Goal: Information Seeking & Learning: Learn about a topic

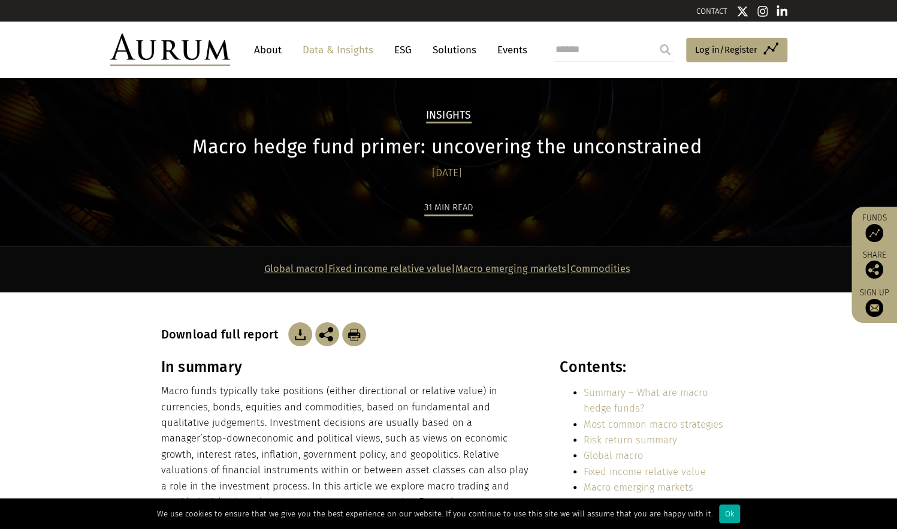
click at [441, 119] on h2 "Insights" at bounding box center [449, 116] width 46 height 14
click at [321, 48] on link "Data & Insights" at bounding box center [338, 50] width 83 height 22
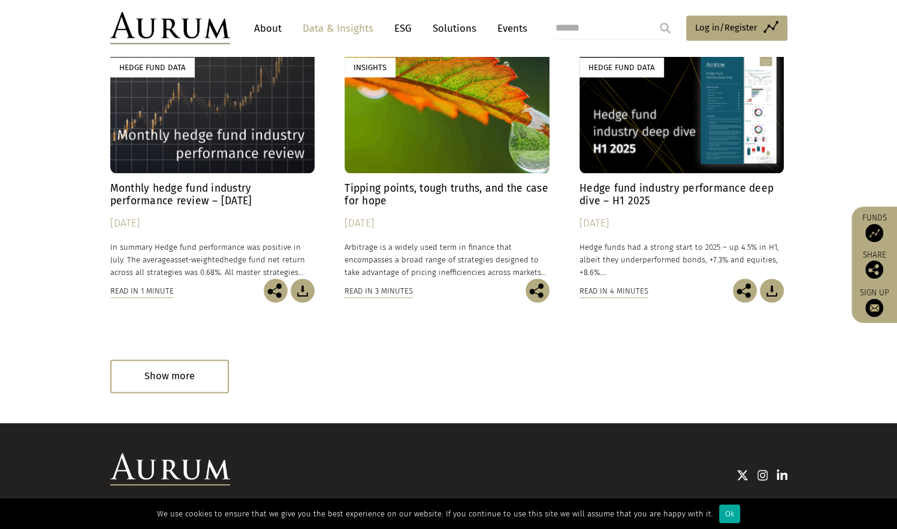
scroll to position [676, 0]
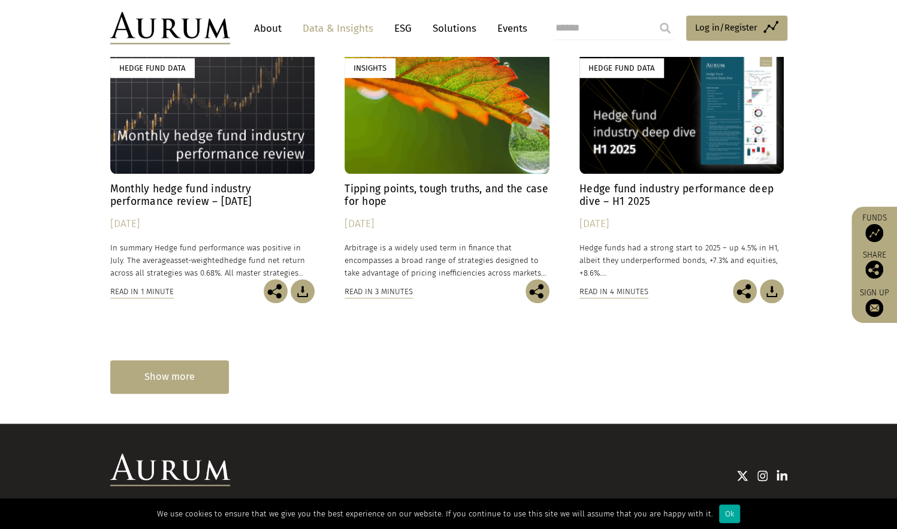
click at [203, 381] on div "Show more" at bounding box center [169, 376] width 119 height 33
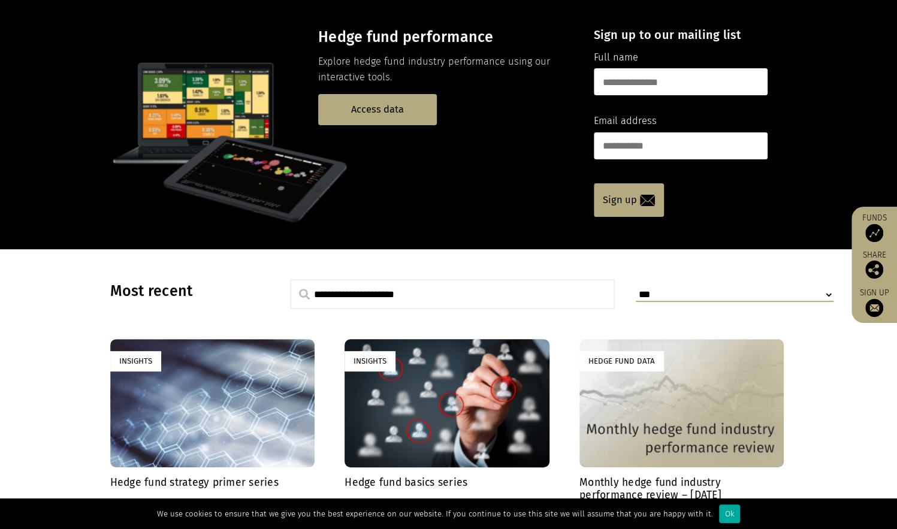
scroll to position [0, 0]
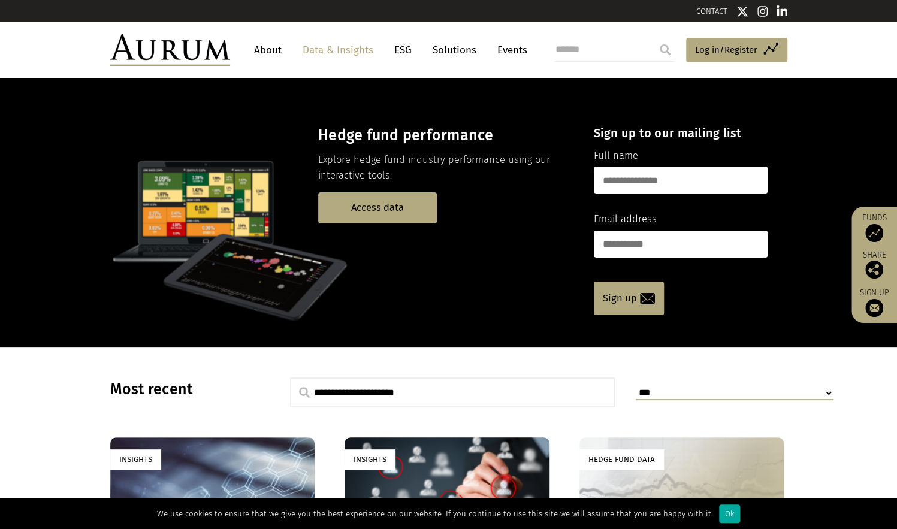
click at [665, 50] on input "submit" at bounding box center [665, 50] width 24 height 24
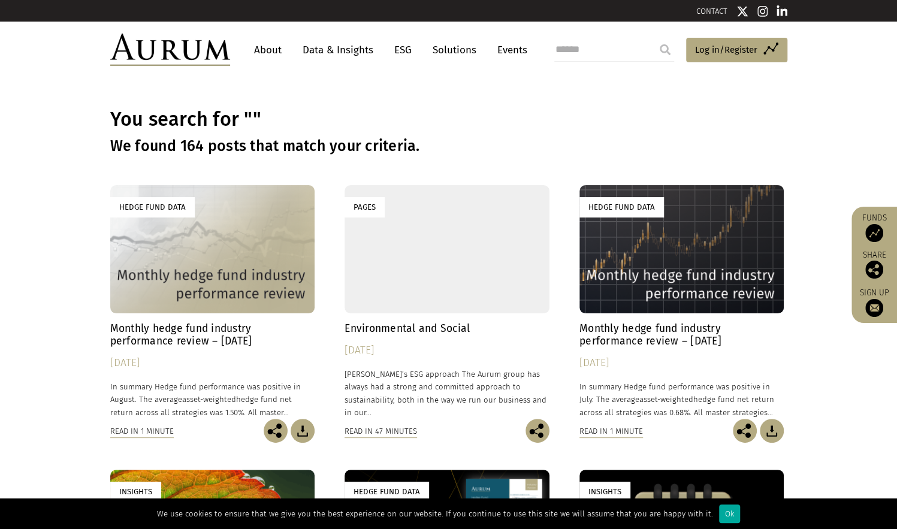
drag, startPoint x: 0, startPoint y: 0, endPoint x: 611, endPoint y: 57, distance: 614.0
click at [611, 57] on input "search" at bounding box center [614, 50] width 120 height 24
type input "********"
click at [653, 38] on input "submit" at bounding box center [665, 50] width 24 height 24
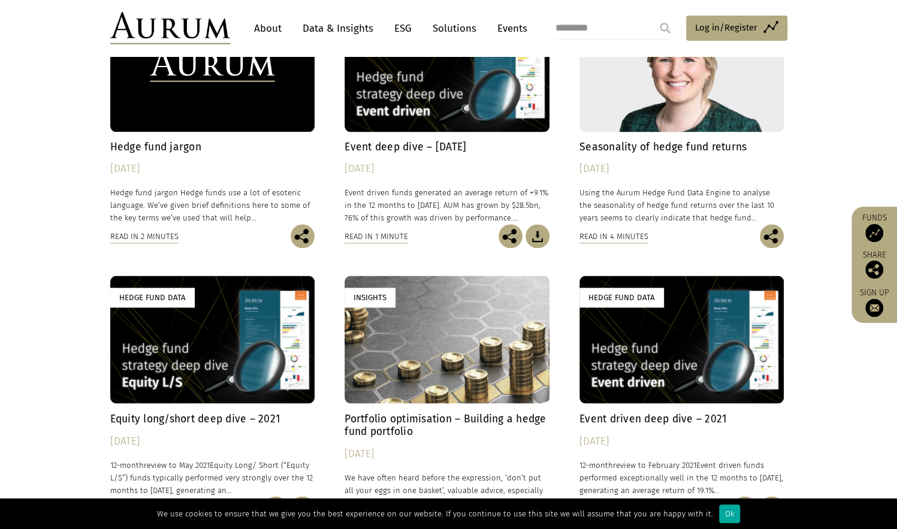
scroll to position [1034, 0]
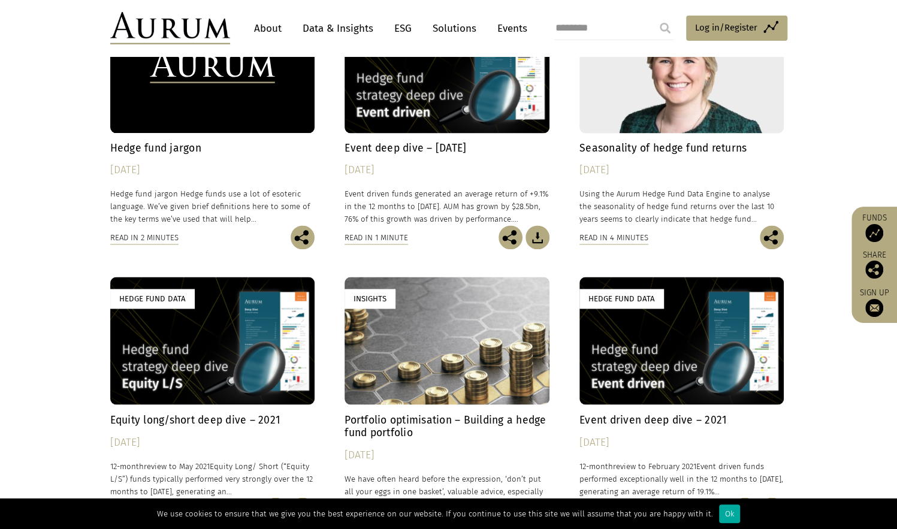
click at [429, 351] on div "Insights" at bounding box center [447, 341] width 205 height 128
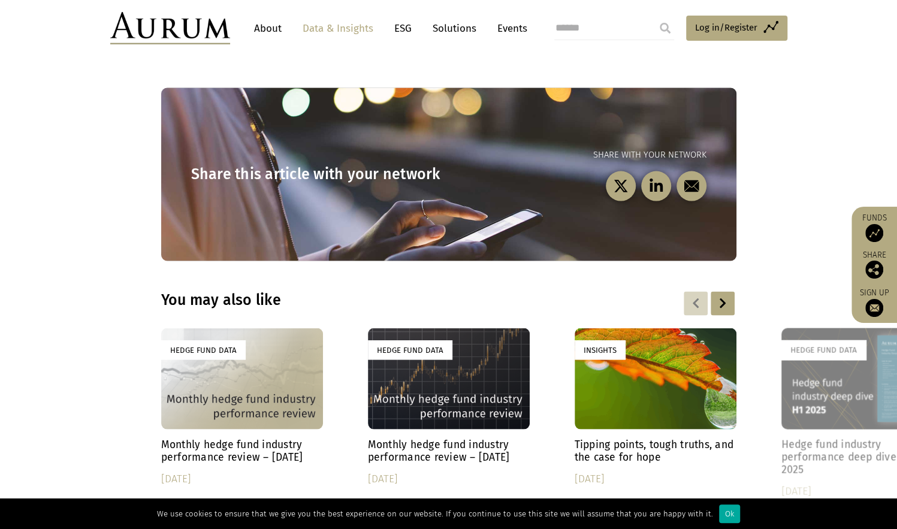
scroll to position [3919, 0]
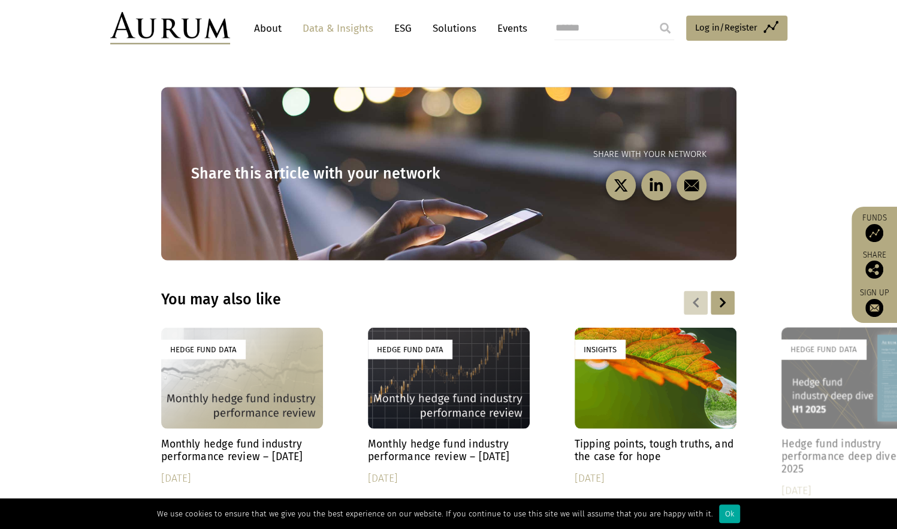
click at [608, 29] on input "search" at bounding box center [614, 28] width 120 height 24
type input "********"
click at [653, 16] on input "submit" at bounding box center [665, 28] width 24 height 24
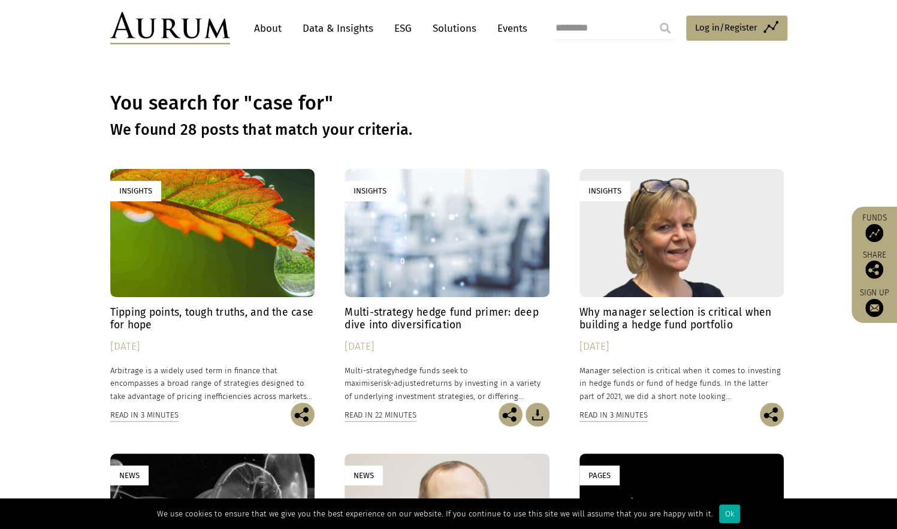
scroll to position [16, 0]
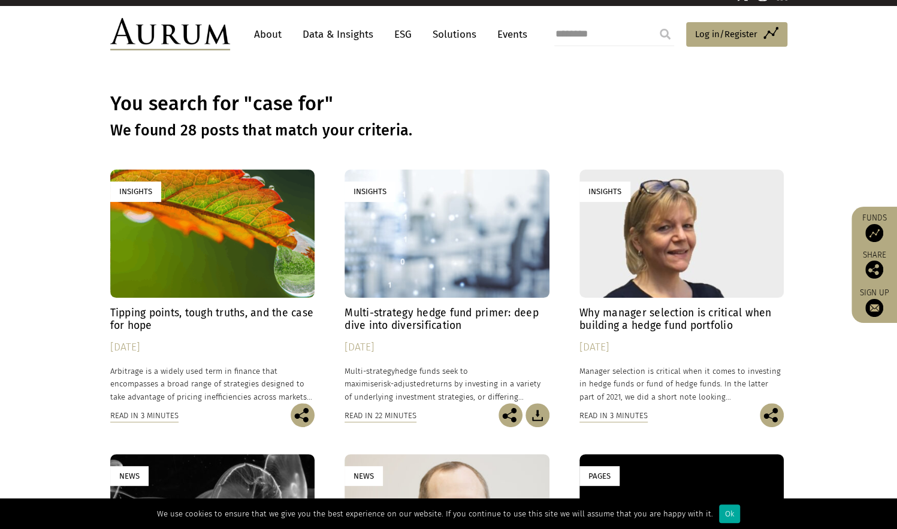
click at [718, 215] on div "Insights" at bounding box center [682, 234] width 205 height 128
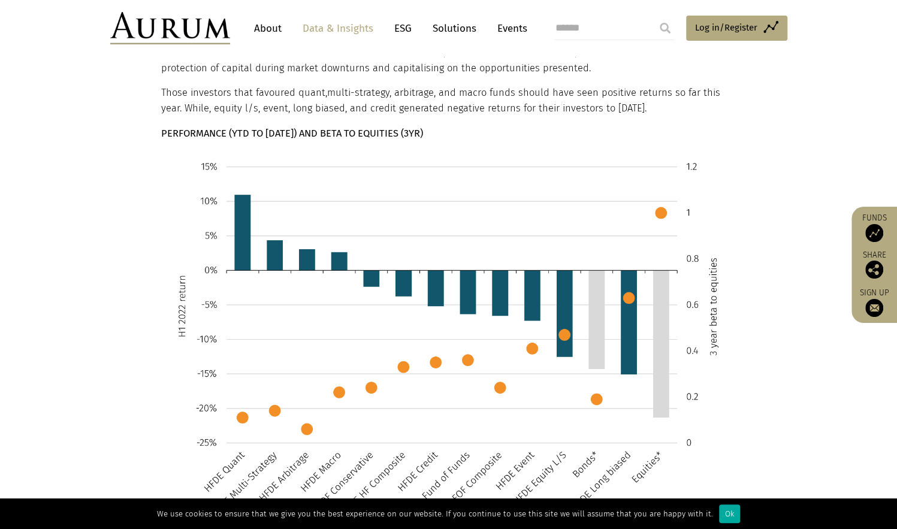
scroll to position [522, 0]
